Goal: Task Accomplishment & Management: Use online tool/utility

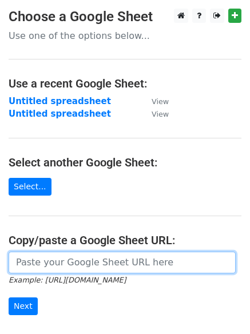
click at [68, 270] on input "url" at bounding box center [122, 262] width 227 height 22
paste input "[URL][DOMAIN_NAME]"
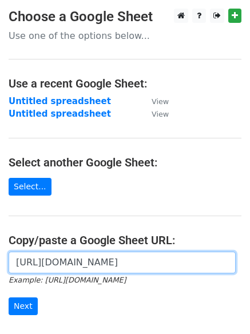
scroll to position [0, 264]
type input "[URL][DOMAIN_NAME]"
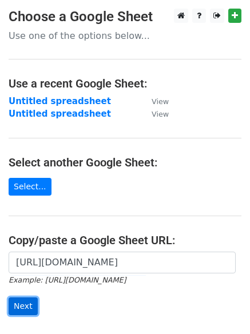
click at [27, 300] on input "Next" at bounding box center [23, 306] width 29 height 18
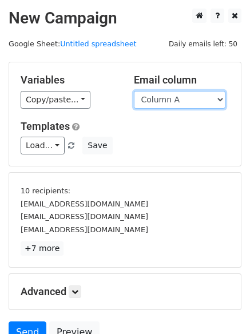
click at [191, 95] on select "Column A Column B Column C Column D" at bounding box center [179, 100] width 91 height 18
click at [134, 91] on select "Column A Column B Column C Column D" at bounding box center [179, 100] width 91 height 18
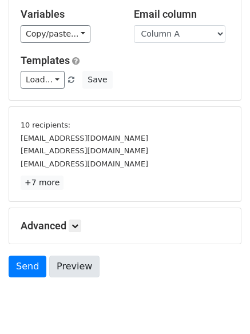
scroll to position [106, 0]
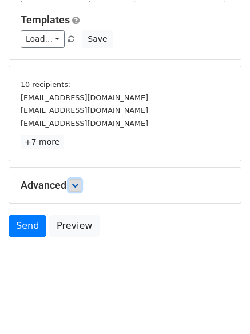
click at [75, 183] on icon at bounding box center [74, 185] width 7 height 7
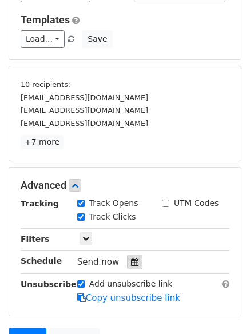
click at [131, 264] on icon at bounding box center [134, 262] width 7 height 8
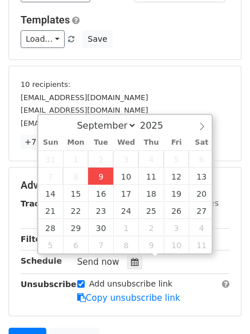
type input "2025-09-09 14:45"
type input "02"
type input "45"
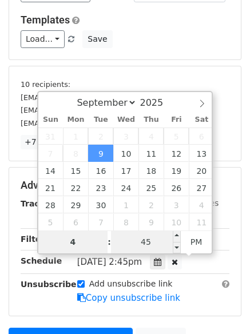
type input "4"
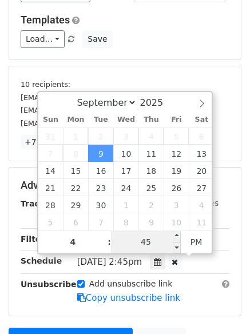
type input "2025-09-09 16:45"
type input "04"
click at [155, 240] on input "45" at bounding box center [146, 241] width 70 height 23
type input "0"
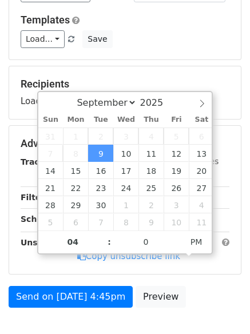
type input "2025-09-09 16:00"
click at [168, 316] on body "New Campaign Daily emails left: 50 Google Sheet: Untitled spreadsheet Variables…" at bounding box center [125, 130] width 250 height 456
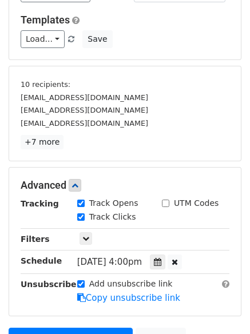
scroll to position [218, 0]
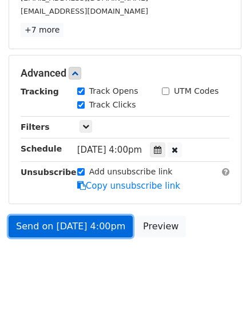
click at [78, 230] on link "Send on Sep 9 at 4:00pm" at bounding box center [71, 226] width 124 height 22
click at [101, 226] on link "Send on Sep 9 at 4:00pm" at bounding box center [71, 226] width 124 height 22
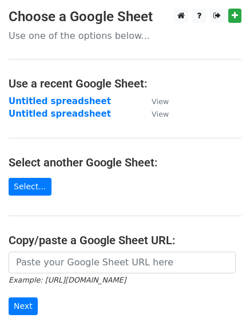
drag, startPoint x: 77, startPoint y: 101, endPoint x: 13, endPoint y: 135, distance: 72.8
click at [13, 135] on main "Choose a Google Sheet Use one of the options below... Use a recent Google Sheet…" at bounding box center [125, 192] width 250 height 367
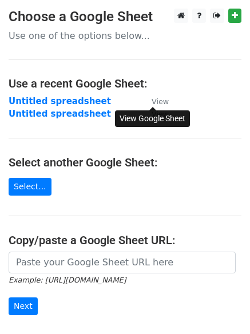
click at [161, 96] on link "View" at bounding box center [154, 101] width 29 height 10
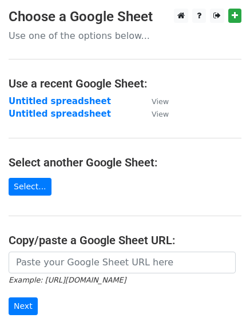
click at [195, 103] on main "Choose a Google Sheet Use one of the options below... Use a recent Google Sheet…" at bounding box center [125, 192] width 250 height 367
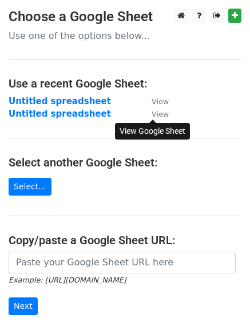
click at [159, 117] on small "View" at bounding box center [159, 114] width 17 height 9
click at [45, 96] on strong "Untitled spreadsheet" at bounding box center [60, 101] width 102 height 10
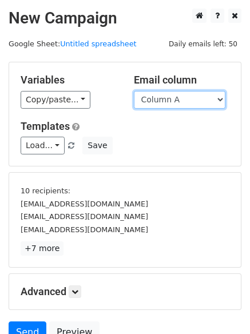
click at [213, 104] on select "Column A Column B Column C Column D Column E" at bounding box center [179, 100] width 91 height 18
select select "Column B"
click at [134, 91] on select "Column A Column B Column C Column D Column E" at bounding box center [179, 100] width 91 height 18
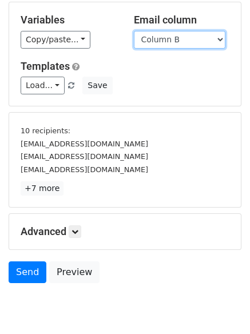
scroll to position [106, 0]
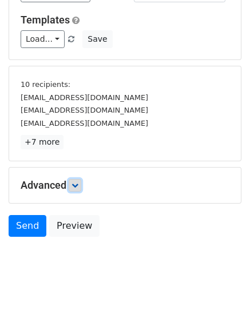
click at [79, 190] on link at bounding box center [75, 185] width 13 height 13
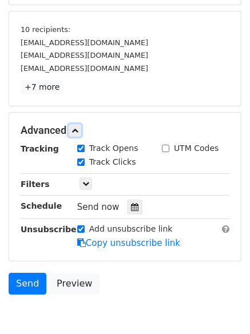
scroll to position [217, 0]
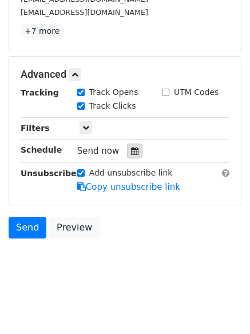
click at [131, 154] on icon at bounding box center [134, 151] width 7 height 8
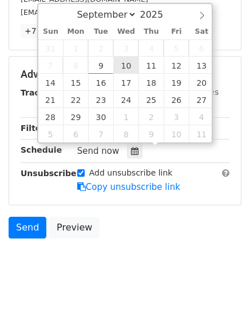
type input "2025-09-10 12:00"
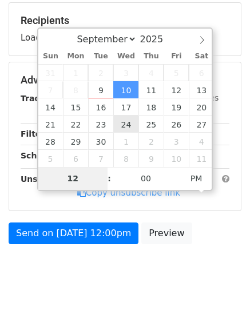
scroll to position [177, 0]
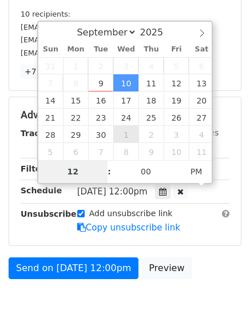
type input "5"
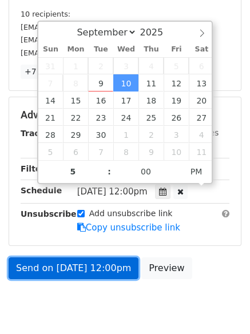
type input "2025-09-10 17:00"
click at [111, 274] on link "Send on Sep 10 at 12:00pm" at bounding box center [74, 268] width 130 height 22
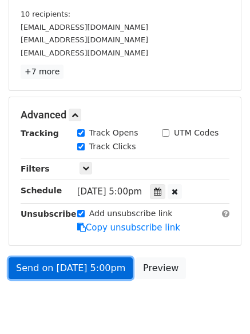
click at [93, 266] on link "Send on Sep 10 at 5:00pm" at bounding box center [71, 268] width 124 height 22
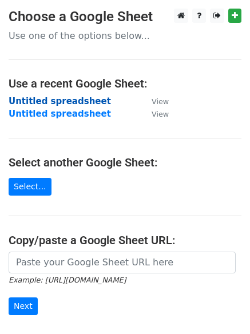
click at [86, 100] on strong "Untitled spreadsheet" at bounding box center [60, 101] width 102 height 10
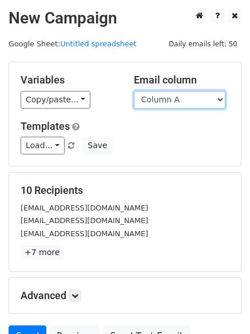
click at [186, 100] on select "Column A Column B Column C Column D Column E" at bounding box center [179, 100] width 91 height 18
select select "Column C"
click at [134, 91] on select "Column A Column B Column C Column D Column E" at bounding box center [179, 100] width 91 height 18
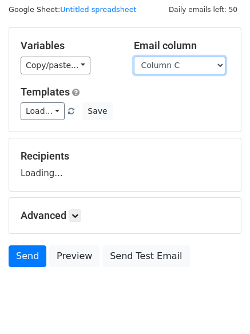
scroll to position [65, 0]
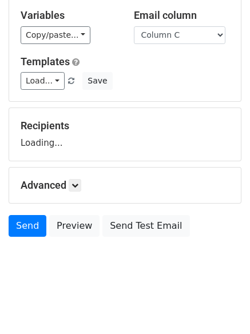
click at [70, 190] on h5 "Advanced" at bounding box center [125, 185] width 209 height 13
click at [81, 187] on link at bounding box center [75, 185] width 13 height 13
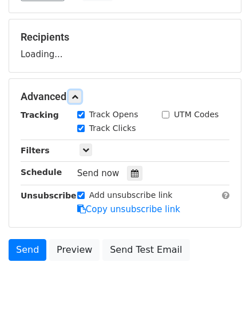
scroll to position [157, 0]
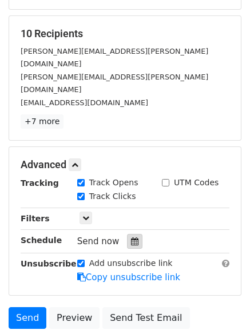
click at [129, 234] on div at bounding box center [134, 241] width 15 height 15
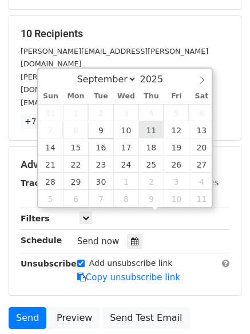
type input "2025-09-11 12:00"
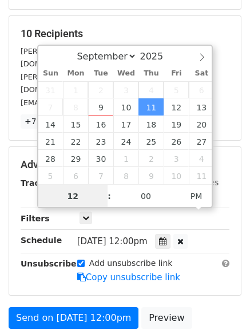
scroll to position [1, 0]
type input "6"
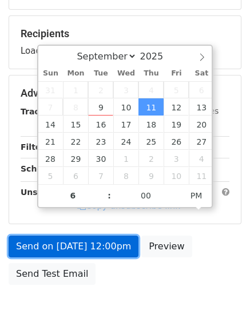
type input "2025-09-11 18:00"
click at [103, 250] on link "Send on Sep 11 at 12:00pm" at bounding box center [74, 246] width 130 height 22
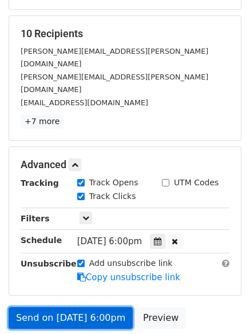
click at [99, 307] on link "Send on Sep 11 at 6:00pm" at bounding box center [71, 318] width 124 height 22
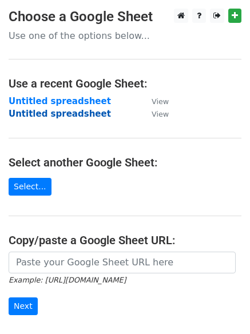
click at [77, 118] on strong "Untitled spreadsheet" at bounding box center [60, 114] width 102 height 10
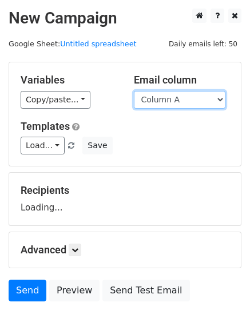
click at [207, 98] on select "Column A Column B Column C Column D" at bounding box center [179, 100] width 91 height 18
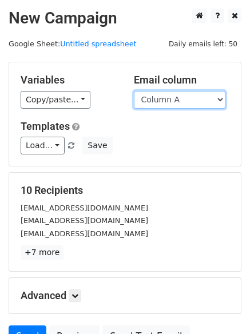
click at [201, 106] on select "Column A Column B Column C Column D" at bounding box center [179, 100] width 91 height 18
select select "Column D"
click at [134, 91] on select "Column A Column B Column C Column D" at bounding box center [179, 100] width 91 height 18
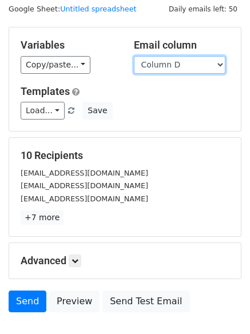
scroll to position [110, 0]
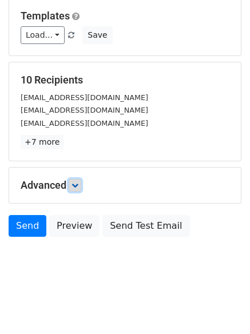
click at [74, 186] on icon at bounding box center [74, 185] width 7 height 7
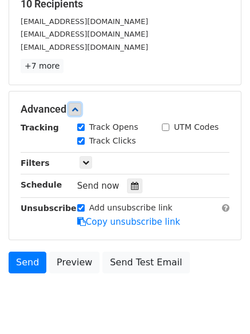
scroll to position [199, 0]
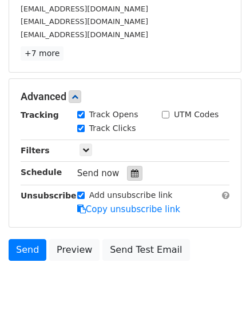
click at [128, 178] on div at bounding box center [134, 173] width 15 height 15
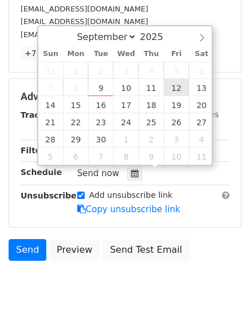
type input "2025-09-12 12:00"
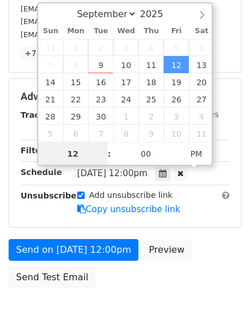
scroll to position [1, 0]
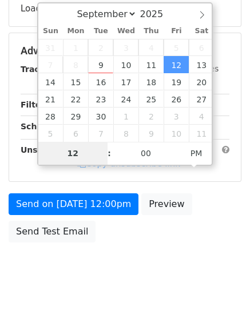
type input "7"
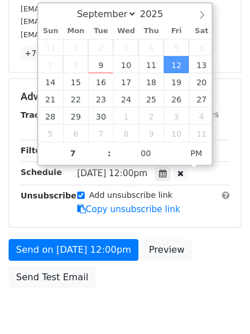
type input "2025-09-12 19:00"
click at [130, 293] on div "Send on Sep 12 at 12:00pm Preview Send Test Email" at bounding box center [125, 266] width 250 height 55
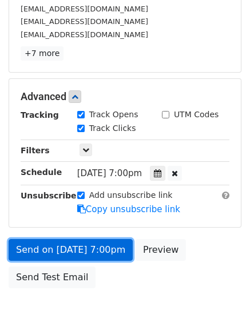
click at [105, 254] on link "Send on Sep 12 at 7:00pm" at bounding box center [71, 250] width 124 height 22
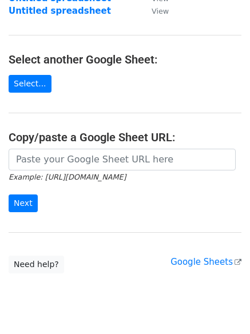
scroll to position [134, 0]
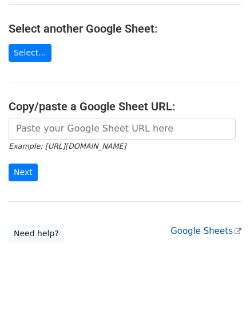
click at [198, 226] on link "Google Sheets" at bounding box center [205, 231] width 71 height 10
